Goal: Task Accomplishment & Management: Manage account settings

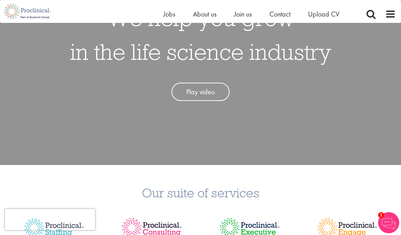
scroll to position [96, 0]
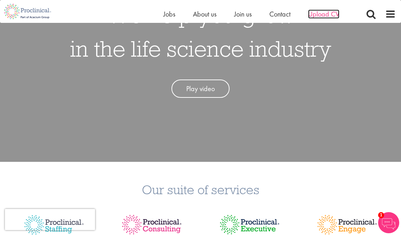
click at [323, 13] on span "Upload CV" at bounding box center [323, 14] width 31 height 9
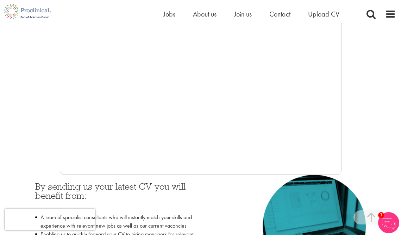
scroll to position [182, 0]
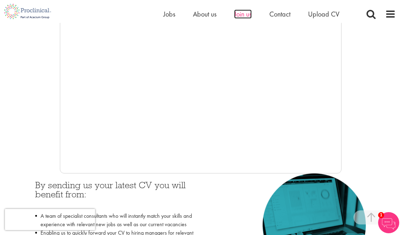
click at [242, 15] on span "Join us" at bounding box center [243, 14] width 18 height 9
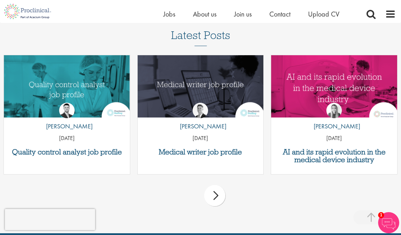
scroll to position [907, 0]
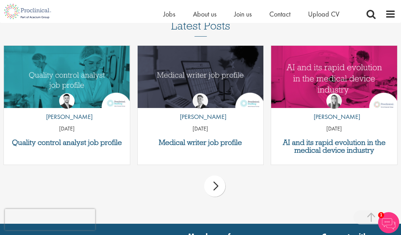
click at [216, 183] on div "next" at bounding box center [214, 186] width 21 height 21
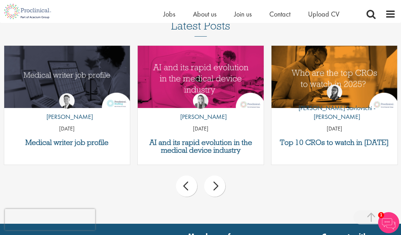
click at [216, 183] on div "next" at bounding box center [214, 186] width 21 height 21
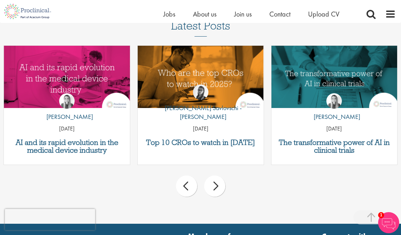
click at [216, 183] on div "next" at bounding box center [214, 186] width 21 height 21
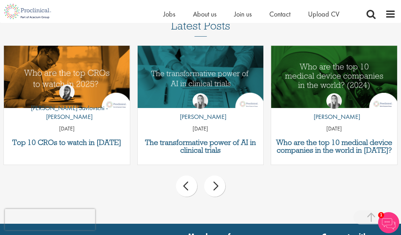
click at [216, 183] on div "next" at bounding box center [214, 186] width 21 height 21
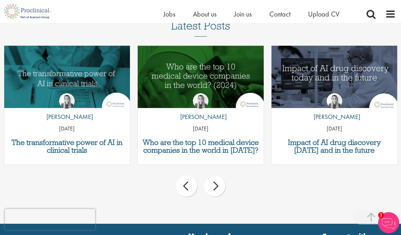
click at [216, 183] on div "next" at bounding box center [214, 186] width 21 height 21
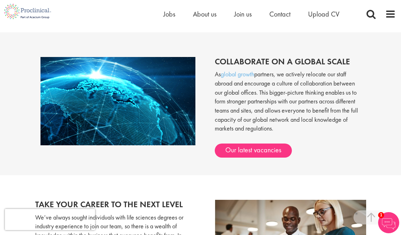
scroll to position [563, 0]
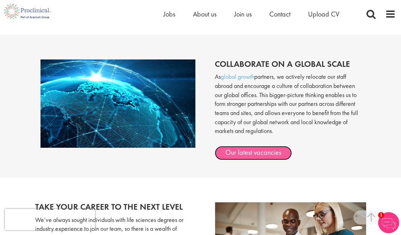
click at [257, 146] on link "Our latest vacancies" at bounding box center [253, 153] width 77 height 14
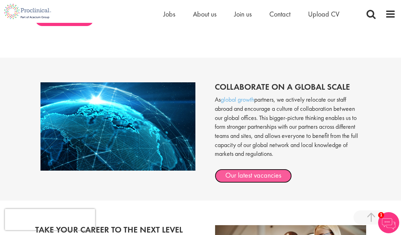
scroll to position [551, 0]
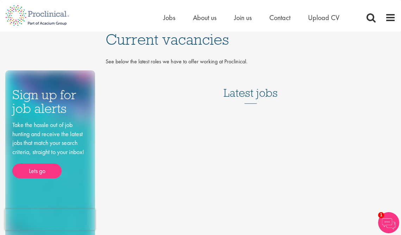
click at [255, 105] on div "Latest jobs" at bounding box center [251, 90] width 290 height 43
click at [392, 17] on span at bounding box center [391, 17] width 11 height 11
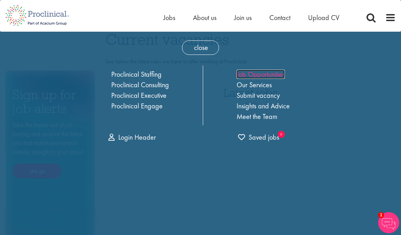
click at [265, 75] on link "Job Opportunities" at bounding box center [261, 74] width 48 height 9
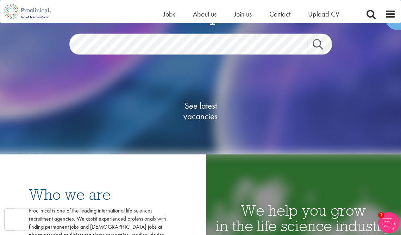
scroll to position [67, 0]
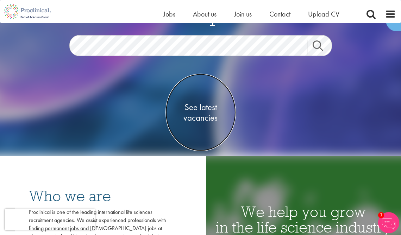
click at [204, 107] on span "See latest vacancies" at bounding box center [201, 112] width 70 height 21
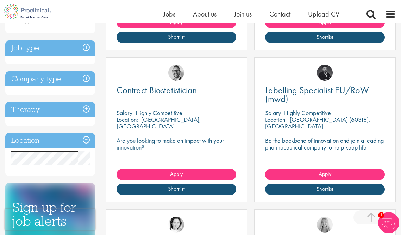
scroll to position [250, 0]
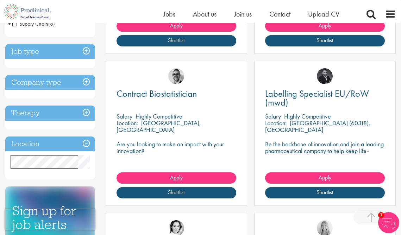
click at [87, 51] on h3 "Job type" at bounding box center [50, 51] width 90 height 15
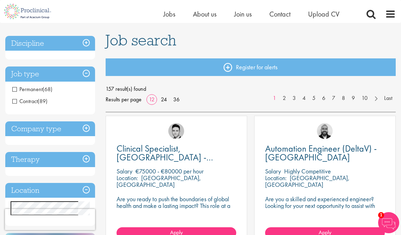
scroll to position [42, 0]
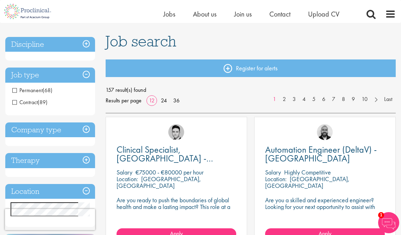
click at [15, 102] on span "Contract" at bounding box center [24, 102] width 25 height 7
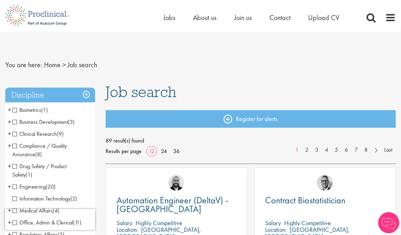
click at [15, 134] on span "Clinical Research" at bounding box center [34, 133] width 45 height 7
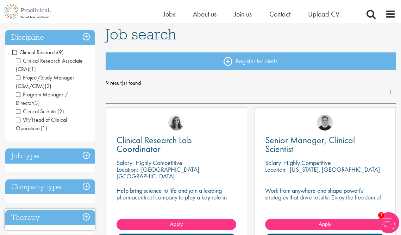
scroll to position [48, 0]
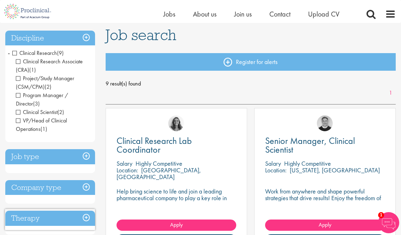
click at [87, 37] on h3 "Discipline" at bounding box center [50, 38] width 90 height 15
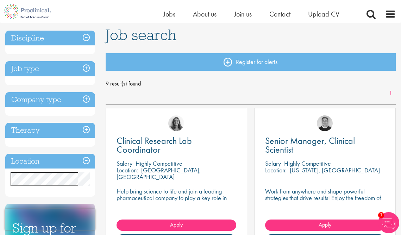
click at [87, 37] on h3 "Discipline" at bounding box center [50, 38] width 90 height 15
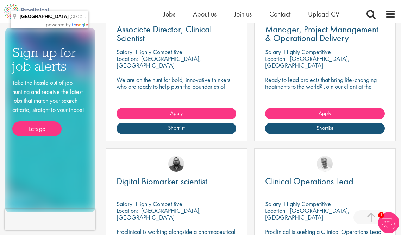
scroll to position [313, 0]
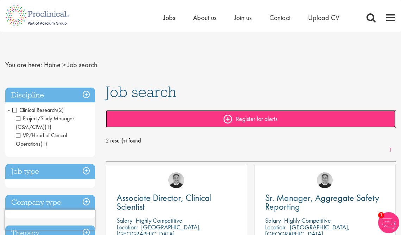
click at [228, 119] on link "Register for alerts" at bounding box center [251, 119] width 290 height 18
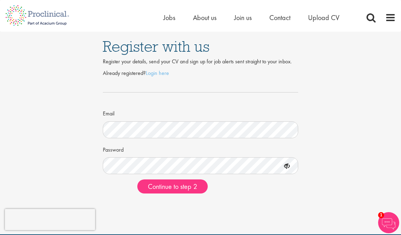
click at [147, 139] on form "Already registered? Login here Email Password Continue to step 2" at bounding box center [200, 131] width 185 height 125
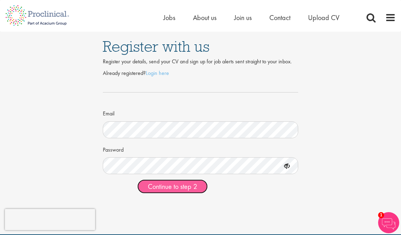
click at [187, 187] on span "Continue to step 2" at bounding box center [172, 186] width 49 height 9
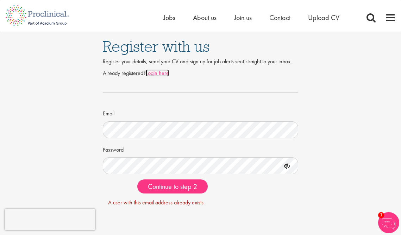
click at [160, 73] on link "Login here" at bounding box center [157, 72] width 23 height 7
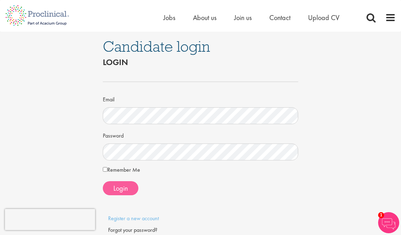
click at [124, 191] on span "Login" at bounding box center [121, 188] width 14 height 9
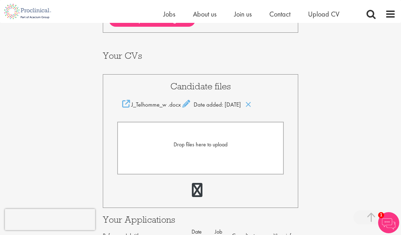
scroll to position [129, 0]
click at [197, 185] on link at bounding box center [197, 191] width 11 height 14
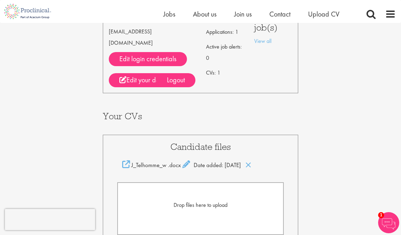
scroll to position [70, 0]
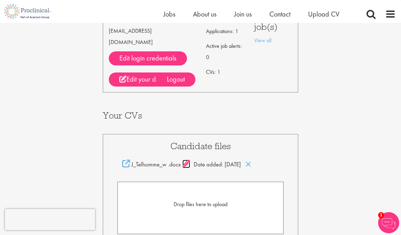
click at [187, 160] on icon at bounding box center [187, 164] width 8 height 8
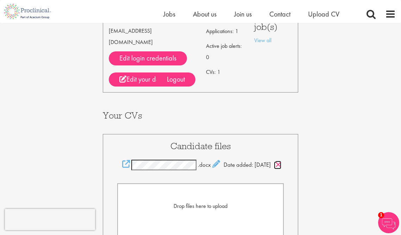
click at [276, 168] on icon at bounding box center [279, 165] width 6 height 8
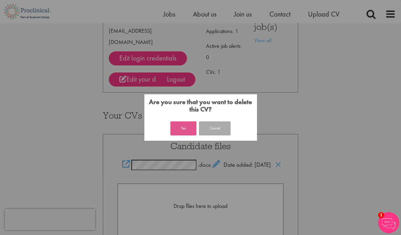
click at [189, 129] on button "Yes" at bounding box center [184, 129] width 26 height 14
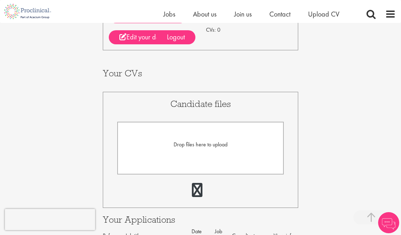
scroll to position [110, 0]
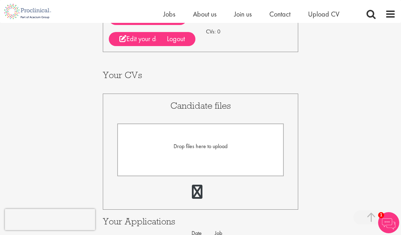
click at [197, 135] on form "Drop files here to upload" at bounding box center [200, 150] width 167 height 53
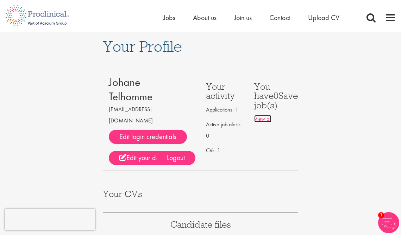
click at [265, 119] on link "View all" at bounding box center [262, 118] width 17 height 7
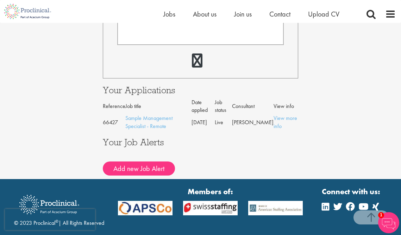
scroll to position [259, 0]
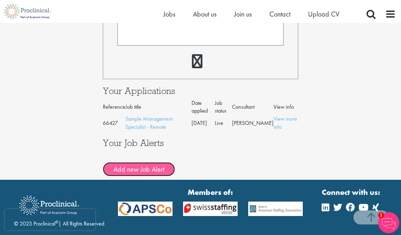
click at [149, 176] on button "Add new Job Alert" at bounding box center [139, 169] width 72 height 14
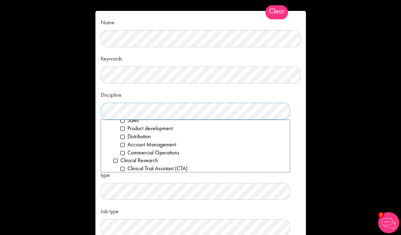
scroll to position [131, 0]
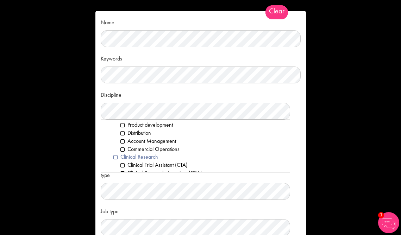
click at [117, 157] on li "Clinical Research" at bounding box center [199, 157] width 171 height 8
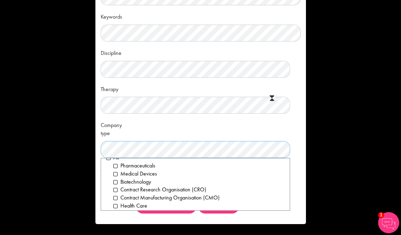
scroll to position [4, 0]
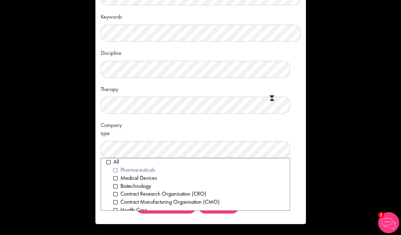
click at [116, 170] on li "Pharmaceuticals" at bounding box center [199, 170] width 171 height 8
click at [116, 178] on li "Medical Devices" at bounding box center [199, 178] width 171 height 8
click at [116, 194] on li "Contract Research Organisation (CRO)" at bounding box center [199, 194] width 171 height 8
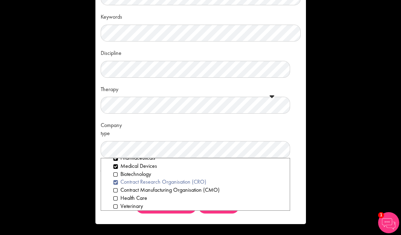
scroll to position [17, 0]
click at [116, 191] on li "Contract Manufacturing Organisation (CMO)" at bounding box center [199, 190] width 171 height 8
click at [116, 198] on li "Health Care" at bounding box center [199, 198] width 171 height 8
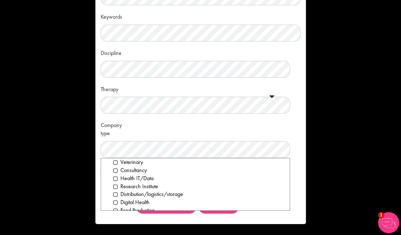
scroll to position [61, 0]
click at [115, 185] on li "Research Institute" at bounding box center [199, 186] width 171 height 8
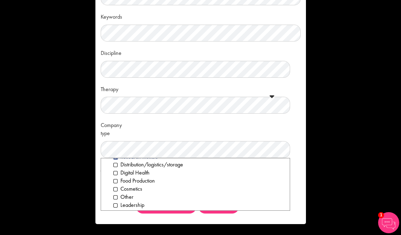
scroll to position [89, 0]
click at [114, 204] on li "Leadership" at bounding box center [199, 206] width 171 height 8
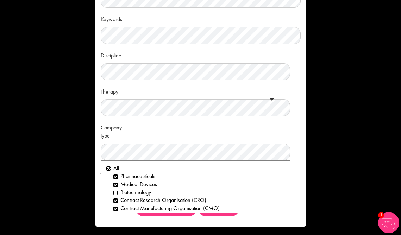
scroll to position [42, 0]
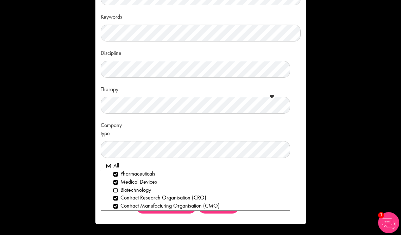
click at [276, 128] on div "Company type Clear All Pharmaceuticals Medical Devices Biotechnology Contract R…" at bounding box center [201, 138] width 200 height 39
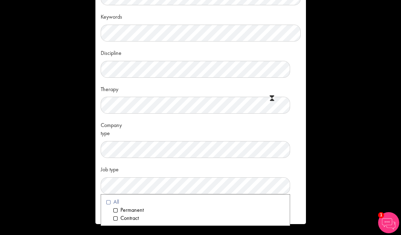
click at [108, 203] on li "All" at bounding box center [195, 202] width 178 height 8
click at [266, 165] on div "Job type Clear All Permanent Contract" at bounding box center [201, 179] width 200 height 31
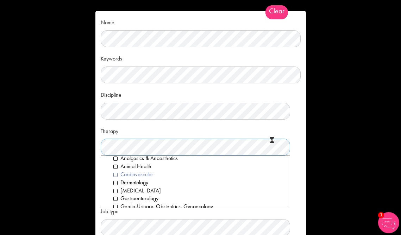
scroll to position [16, 0]
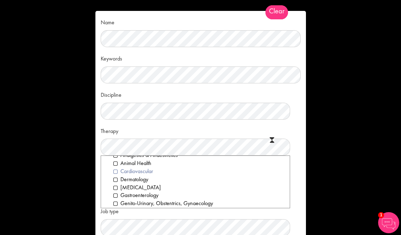
click at [115, 172] on li "Cardiovascular" at bounding box center [199, 172] width 171 height 8
click at [115, 188] on li "Diabetes" at bounding box center [199, 188] width 171 height 8
click at [115, 197] on li "Gastroenterology" at bounding box center [199, 196] width 171 height 8
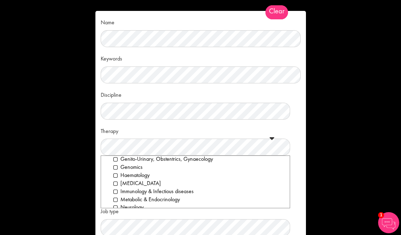
scroll to position [65, 0]
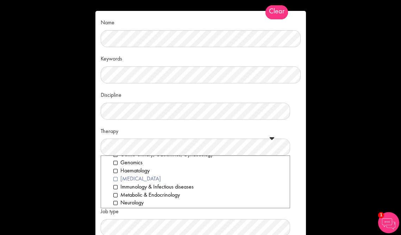
click at [115, 180] on li "HIV" at bounding box center [199, 179] width 171 height 8
click at [115, 186] on li "Immunology & Infectious diseases" at bounding box center [199, 187] width 171 height 8
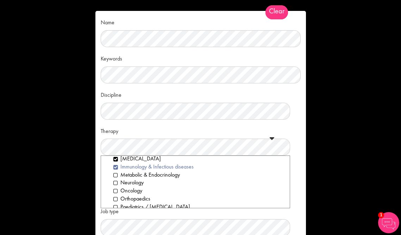
scroll to position [90, 0]
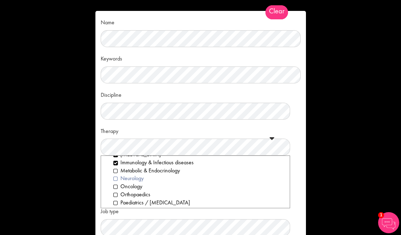
click at [115, 180] on li "Neurology" at bounding box center [199, 179] width 171 height 8
click at [115, 187] on li "Oncology" at bounding box center [199, 187] width 171 height 8
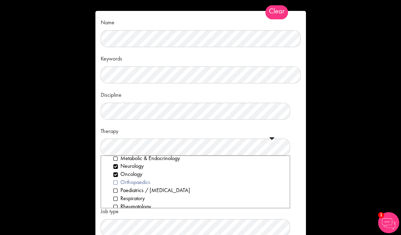
scroll to position [106, 0]
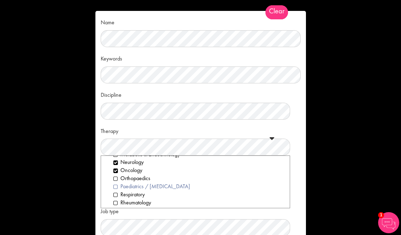
click at [115, 186] on li "Paediatrics / Geriatrics" at bounding box center [199, 187] width 171 height 8
click at [115, 195] on li "Respiratory" at bounding box center [199, 195] width 171 height 8
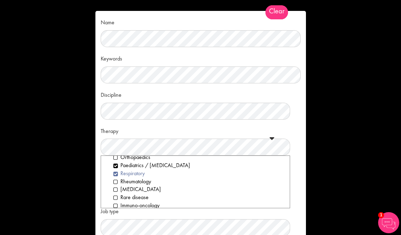
scroll to position [128, 0]
click at [115, 183] on li "Rheumatology" at bounding box center [199, 181] width 171 height 8
click at [115, 196] on li "Rare disease" at bounding box center [199, 197] width 171 height 8
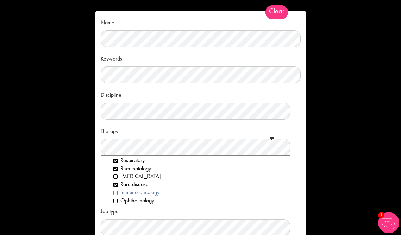
click at [115, 193] on li "Immuno-oncology" at bounding box center [199, 193] width 171 height 8
click at [145, 130] on div "Therapy Clear All Analgesics & Anaesthetics Animal Health Cardiovascular Dermat…" at bounding box center [201, 140] width 200 height 31
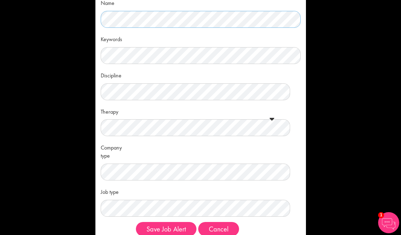
scroll to position [42, 0]
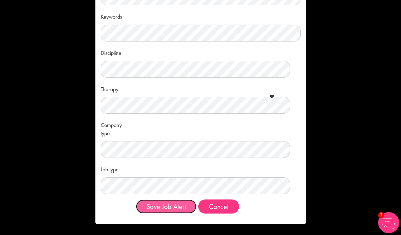
click at [158, 207] on button "Save Job Alert" at bounding box center [166, 207] width 61 height 14
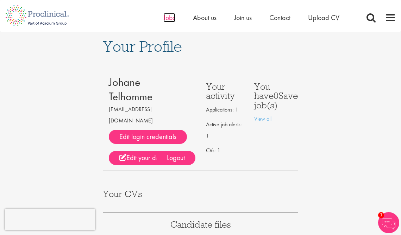
click at [168, 19] on span "Jobs" at bounding box center [170, 17] width 12 height 9
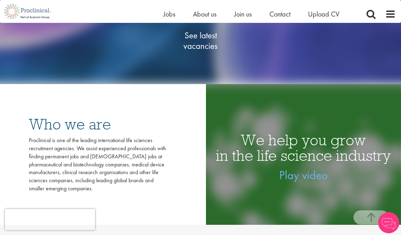
scroll to position [139, 0]
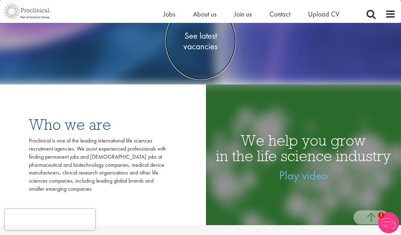
click at [201, 36] on span "See latest vacancies" at bounding box center [201, 41] width 70 height 21
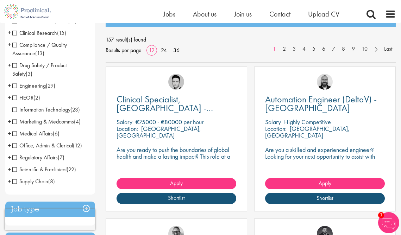
scroll to position [92, 0]
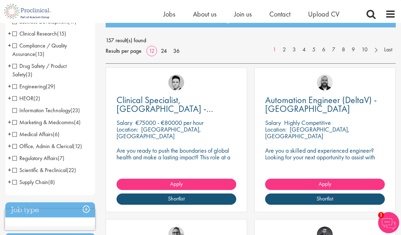
click at [14, 159] on span "Regulatory Affairs" at bounding box center [34, 158] width 45 height 7
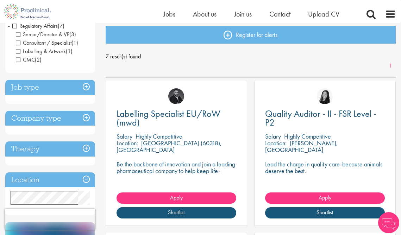
scroll to position [79, 0]
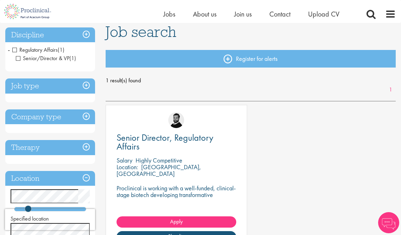
scroll to position [51, 0]
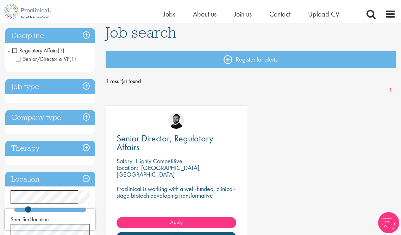
click at [89, 35] on h3 "Discipline" at bounding box center [50, 35] width 90 height 15
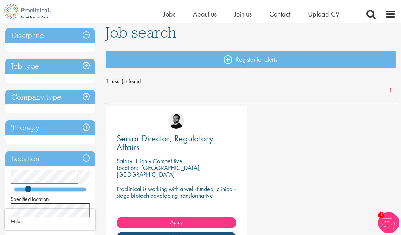
click at [89, 35] on h3 "Discipline" at bounding box center [50, 35] width 90 height 15
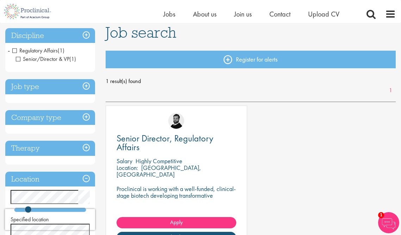
click at [17, 50] on span "Regulatory Affairs" at bounding box center [34, 50] width 45 height 7
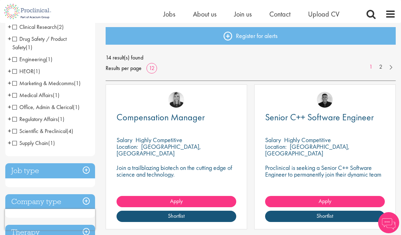
scroll to position [75, 0]
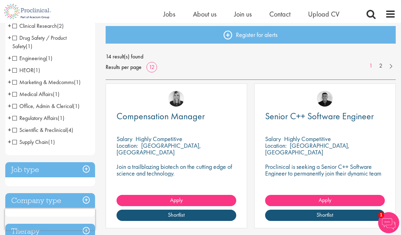
click at [14, 130] on span "Scientific & Preclinical" at bounding box center [39, 130] width 54 height 7
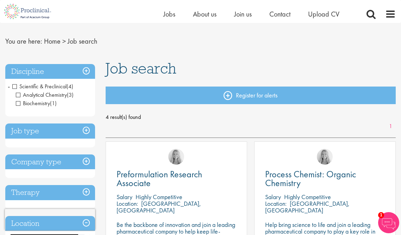
scroll to position [16, 0]
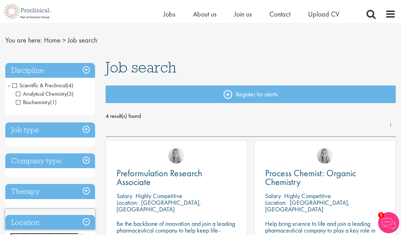
click at [14, 85] on span "Scientific & Preclinical" at bounding box center [39, 85] width 54 height 7
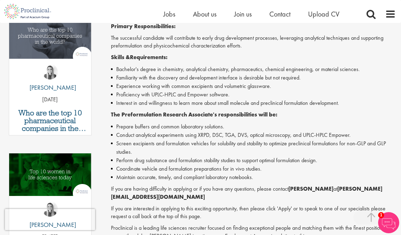
scroll to position [229, 0]
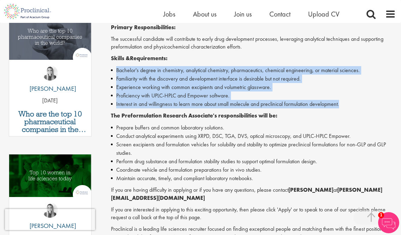
drag, startPoint x: 117, startPoint y: 69, endPoint x: 341, endPoint y: 103, distance: 227.1
click at [341, 103] on ul "Bachelor's degree in chemistry, analytical chemistry, pharmaceutics, chemical e…" at bounding box center [253, 87] width 285 height 42
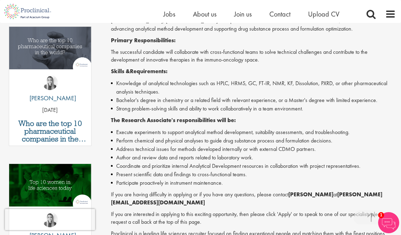
scroll to position [220, 0]
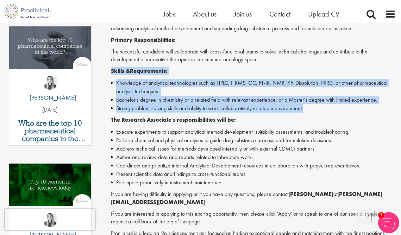
drag, startPoint x: 110, startPoint y: 71, endPoint x: 308, endPoint y: 110, distance: 201.1
click at [308, 110] on div "Research Associate, Analytical Chemistry Salary: Highly Competitive Job type: C…" at bounding box center [250, 110] width 301 height 503
click at [283, 109] on li "Strong problem-solving skills and ability to work collaboratively in a team env…" at bounding box center [253, 108] width 285 height 8
drag, startPoint x: 110, startPoint y: 69, endPoint x: 318, endPoint y: 112, distance: 212.9
click at [318, 112] on div "Research Associate, Analytical Chemistry Salary: Highly Competitive Job type: C…" at bounding box center [250, 110] width 301 height 503
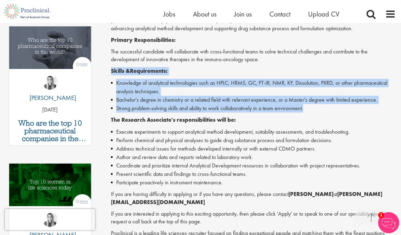
copy div "Skills & Requirements: Knowledge of analytical technologies such as HPLC, HRMS,…"
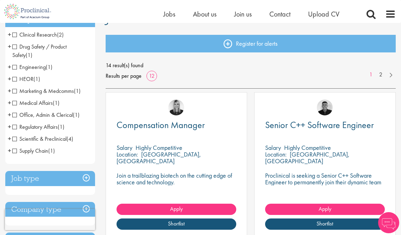
scroll to position [65, 0]
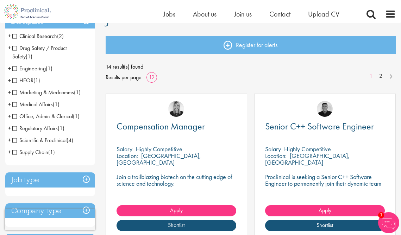
click at [14, 116] on span "Office, Admin & Clerical" at bounding box center [42, 116] width 61 height 7
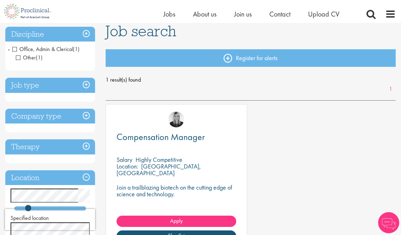
scroll to position [51, 0]
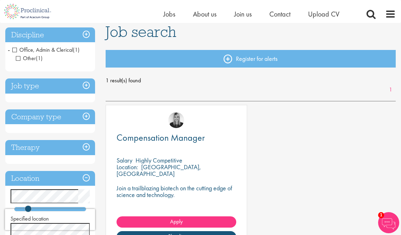
click at [14, 49] on span "Office, Admin & Clerical" at bounding box center [42, 49] width 61 height 7
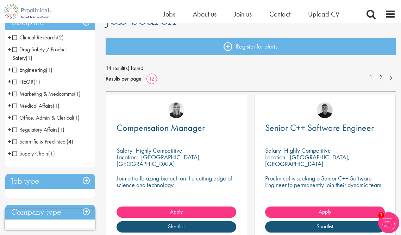
scroll to position [62, 0]
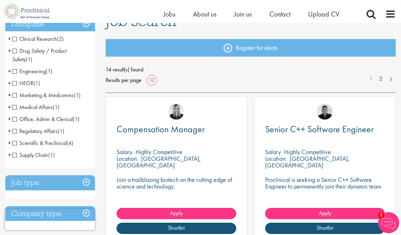
click at [15, 39] on span "Clinical Research" at bounding box center [34, 38] width 45 height 7
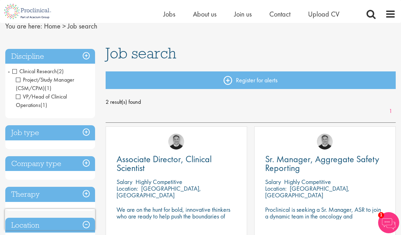
scroll to position [30, 0]
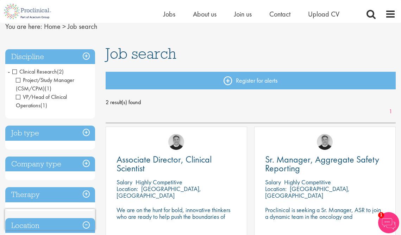
click at [15, 71] on span "Clinical Research" at bounding box center [34, 71] width 45 height 7
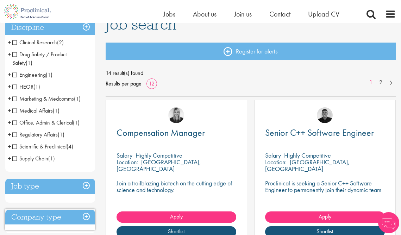
scroll to position [62, 0]
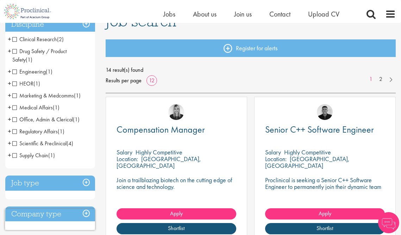
click at [14, 84] on span "HEOR" at bounding box center [22, 83] width 21 height 7
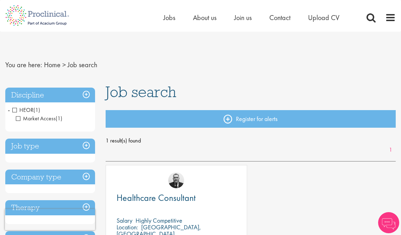
click at [14, 110] on span "HEOR" at bounding box center [22, 109] width 21 height 7
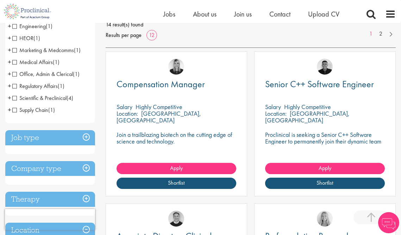
scroll to position [109, 0]
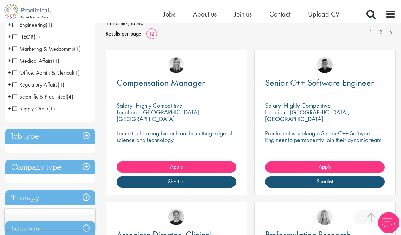
click at [15, 85] on span "Regulatory Affairs" at bounding box center [34, 84] width 45 height 7
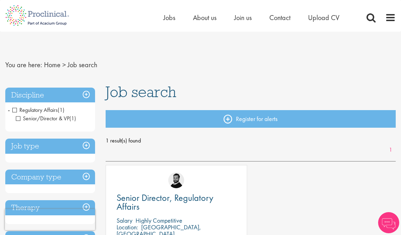
click at [14, 110] on span "Regulatory Affairs" at bounding box center [34, 109] width 45 height 7
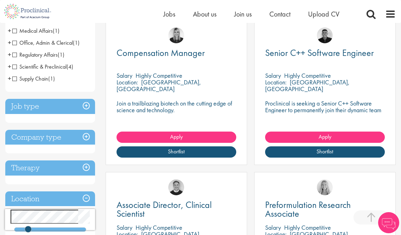
scroll to position [143, 0]
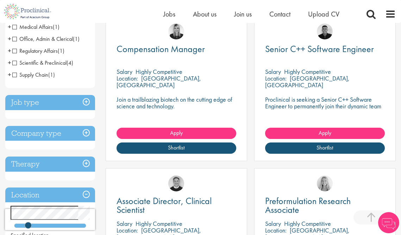
click at [88, 101] on h3 "Job type" at bounding box center [50, 102] width 90 height 15
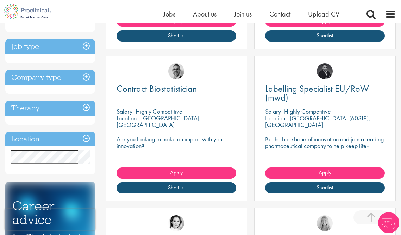
scroll to position [262, 0]
